Goal: Task Accomplishment & Management: Manage account settings

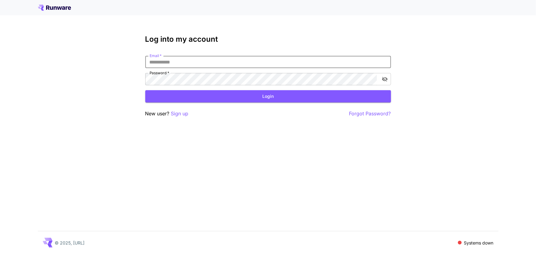
click at [270, 61] on input "Email   *" at bounding box center [268, 62] width 246 height 12
type input "**********"
click button "Login" at bounding box center [268, 96] width 246 height 13
